Goal: Register for event/course

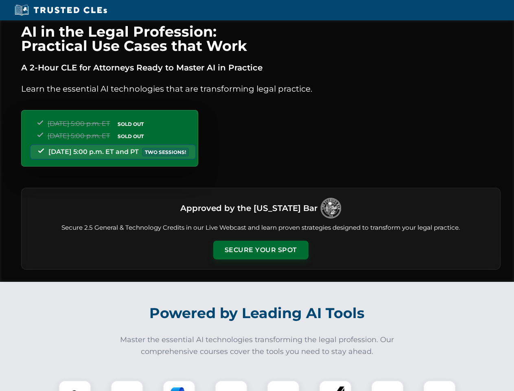
click at [261, 250] on button "Secure Your Spot" at bounding box center [260, 250] width 95 height 19
click at [75, 386] on img at bounding box center [75, 397] width 24 height 24
